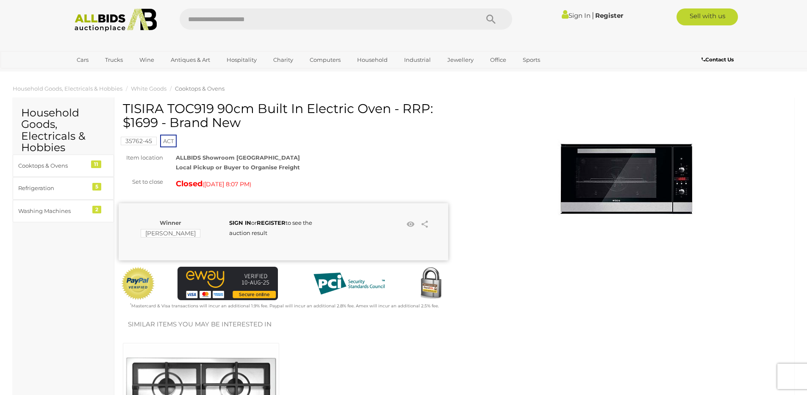
click at [617, 174] on img at bounding box center [624, 190] width 169 height 169
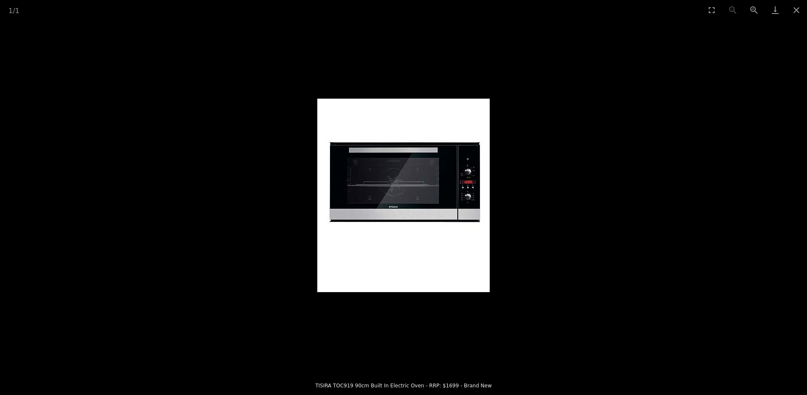
scroll to position [85, 0]
click at [800, 7] on button "Close gallery" at bounding box center [796, 10] width 21 height 20
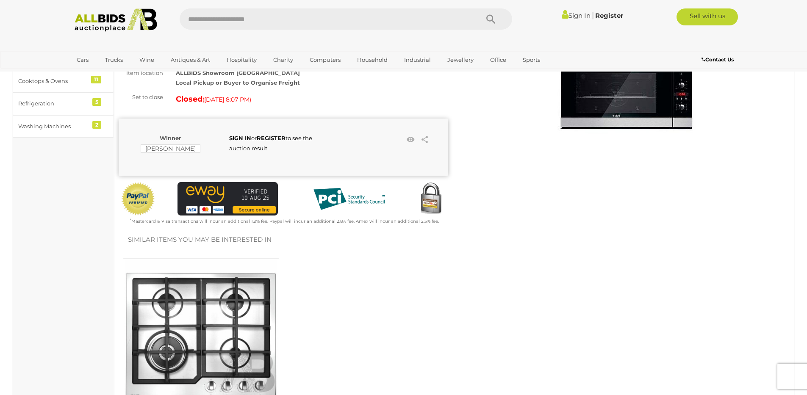
scroll to position [0, 0]
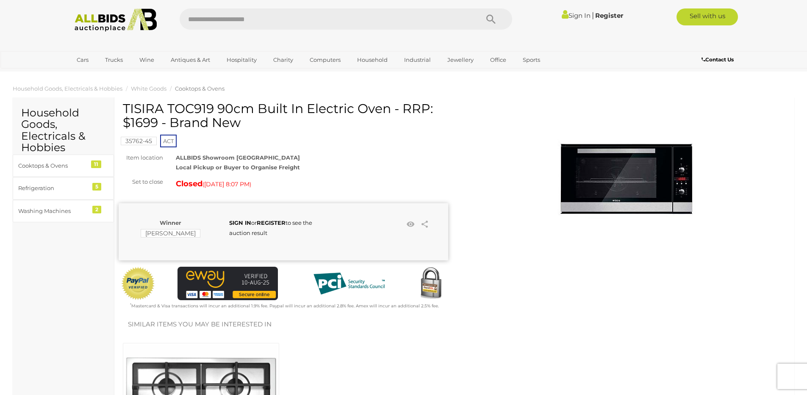
click at [659, 174] on img at bounding box center [624, 190] width 169 height 169
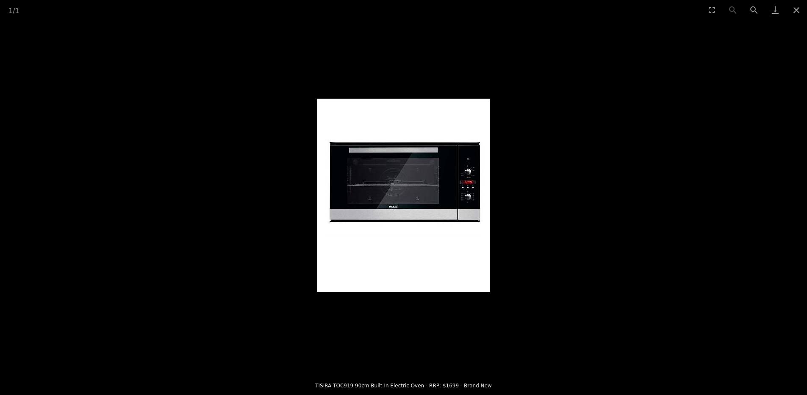
click at [424, 198] on img at bounding box center [403, 196] width 172 height 194
click at [426, 197] on img at bounding box center [403, 196] width 172 height 194
click at [602, 137] on picture at bounding box center [403, 195] width 807 height 351
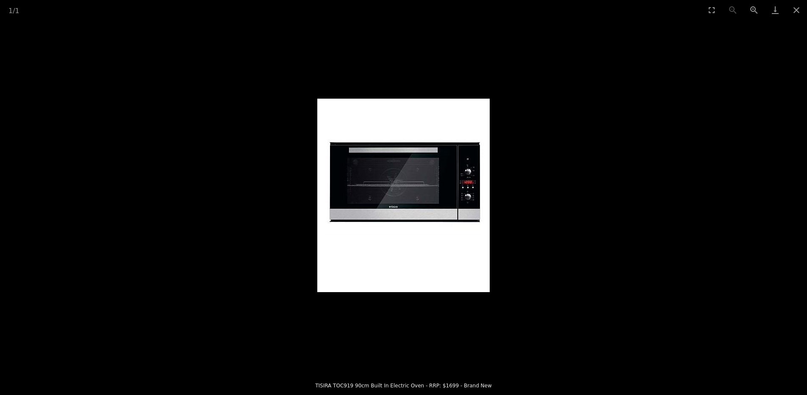
click at [792, 11] on button "Close gallery" at bounding box center [796, 10] width 21 height 20
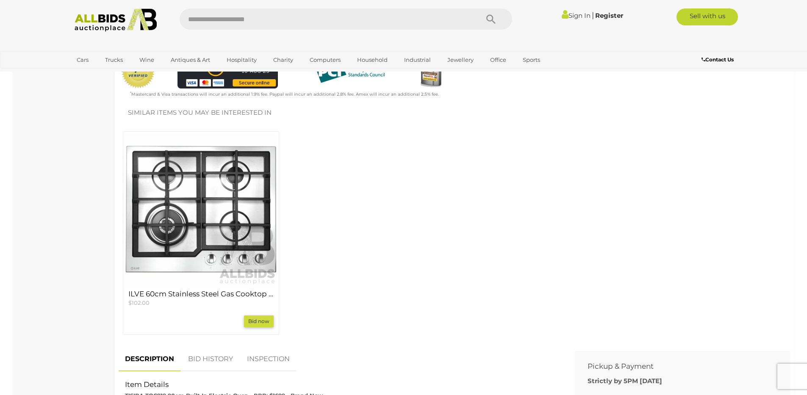
scroll to position [169, 0]
